Goal: Obtain resource: Download file/media

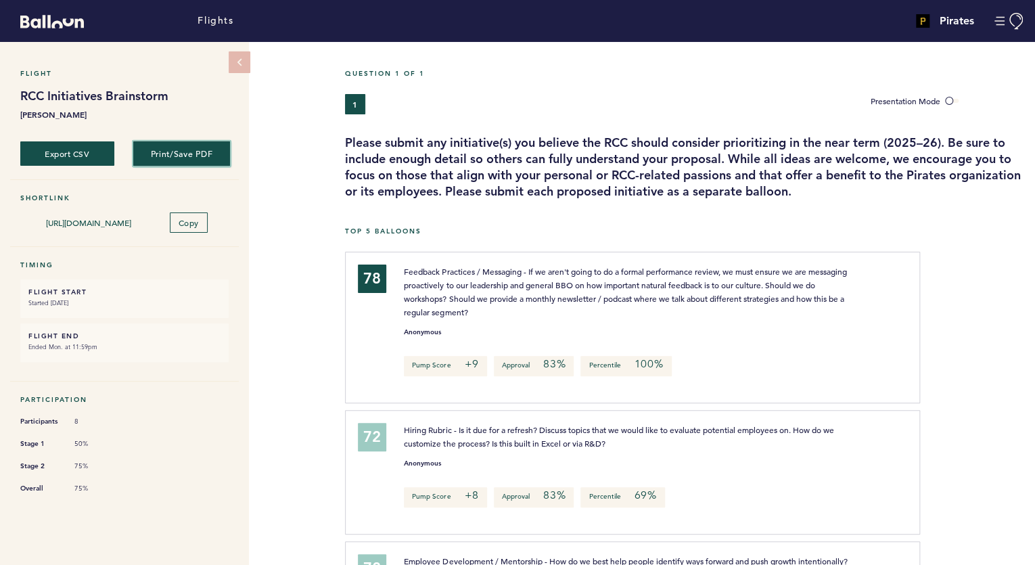
click at [189, 157] on button "Print/Save PDF" at bounding box center [181, 153] width 97 height 25
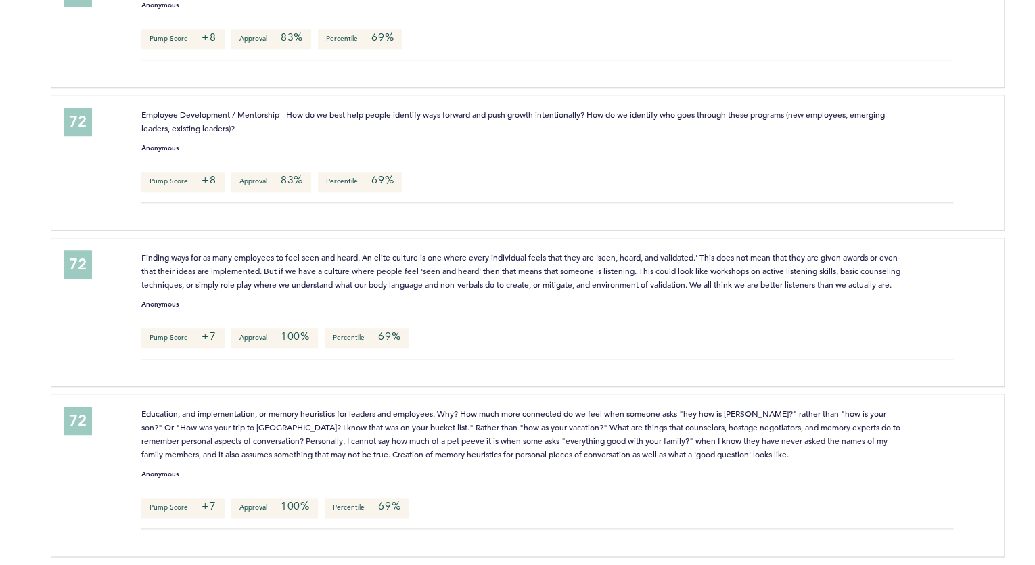
scroll to position [563, 0]
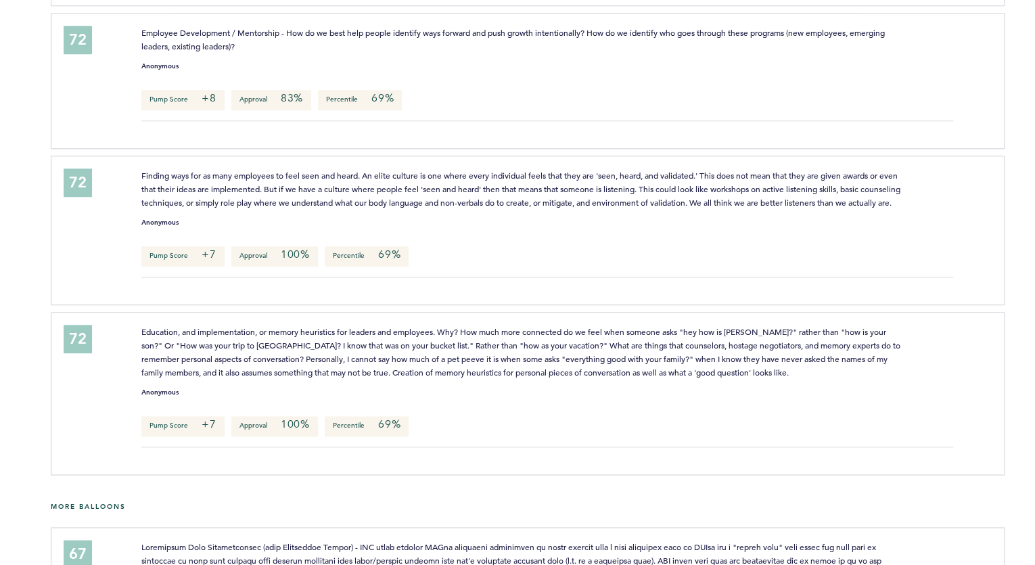
drag, startPoint x: 588, startPoint y: 325, endPoint x: 668, endPoint y: 592, distance: 278.9
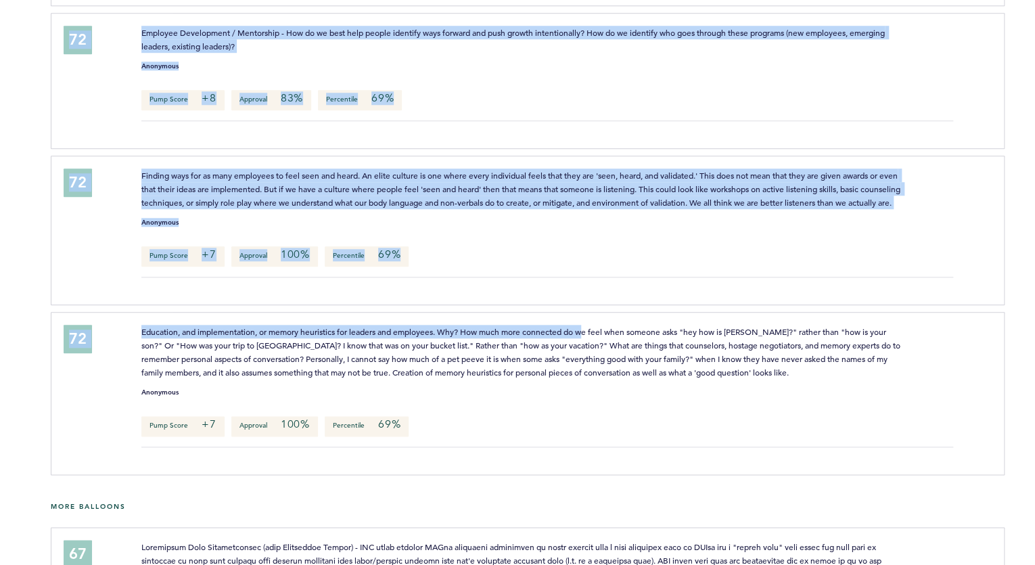
scroll to position [581, 0]
